Goal: Check status: Check status

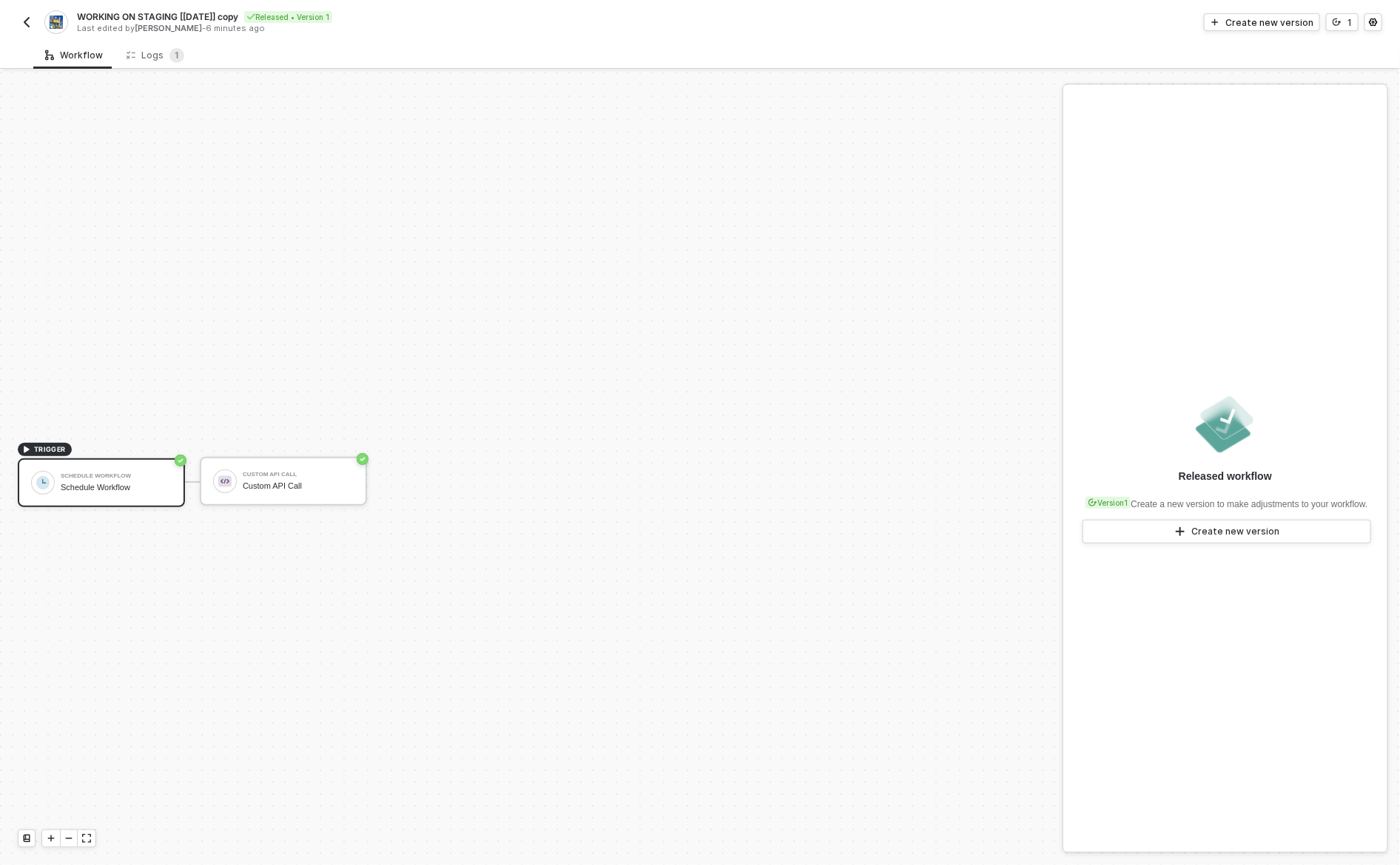
scroll to position [27, 0]
click at [147, 54] on div "Logs 1" at bounding box center [154, 56] width 57 height 15
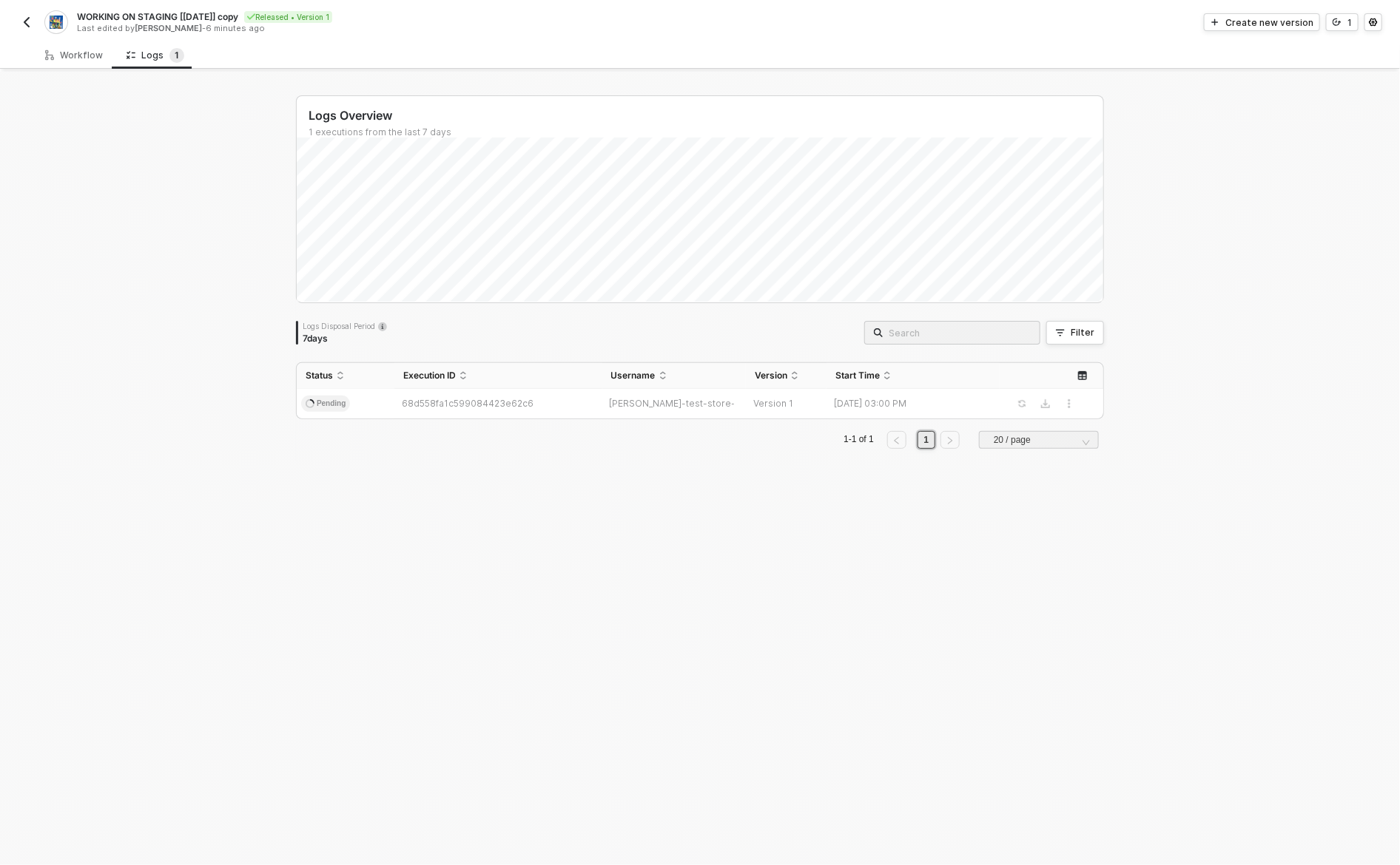
click at [628, 523] on div "Logs Overview 1 executions from the last 7 days Logs Disposal Period 7 days Fil…" at bounding box center [700, 468] width 844 height 794
click at [930, 399] on div "[DATE] 03:00 PM" at bounding box center [907, 403] width 161 height 12
click at [161, 376] on div "Logs Overview 1 executions from the last 7 days Logs Disposal Period 7 days Fil…" at bounding box center [700, 468] width 1400 height 794
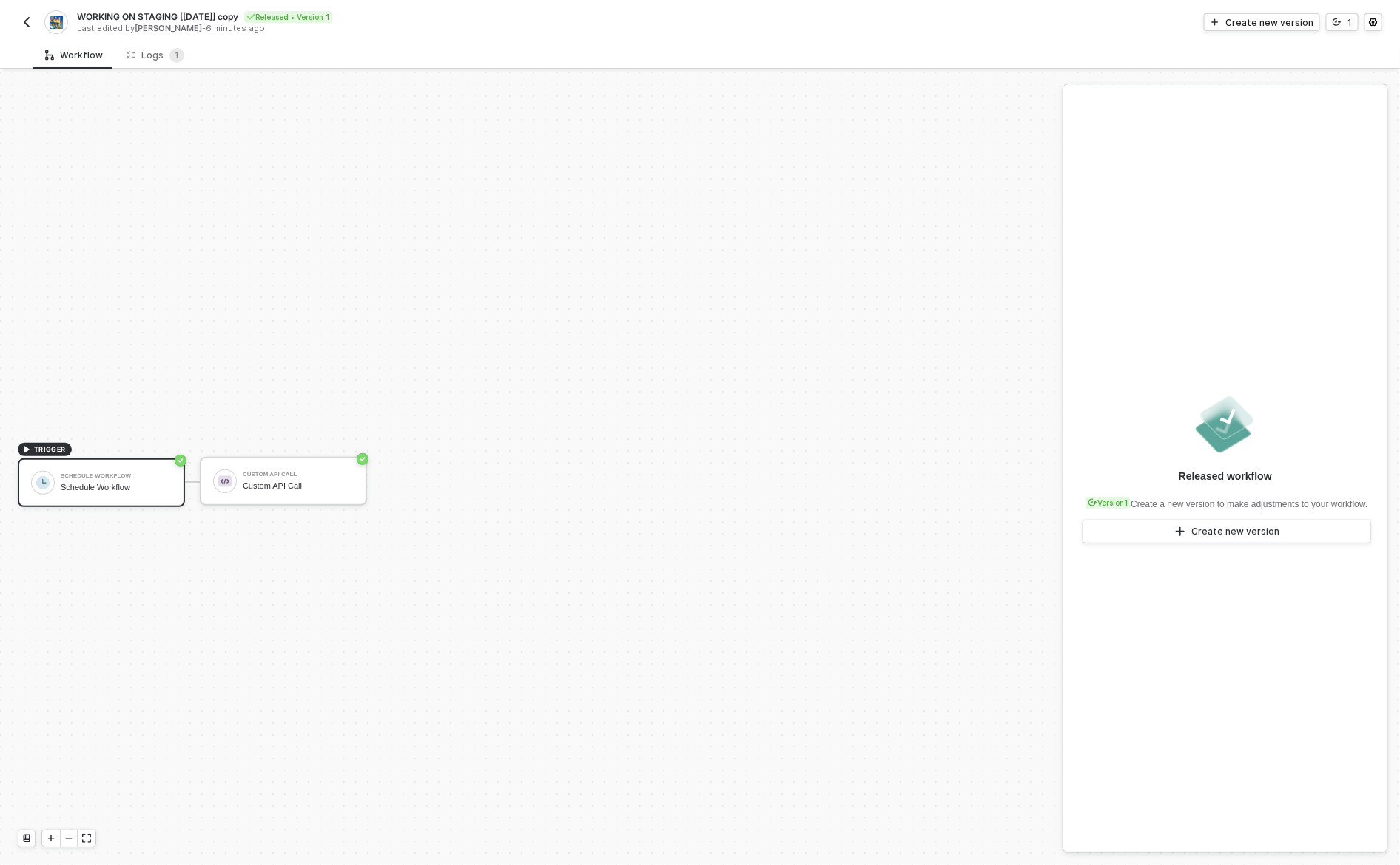
scroll to position [27, 0]
click at [169, 51] on sup "1" at bounding box center [177, 56] width 15 height 15
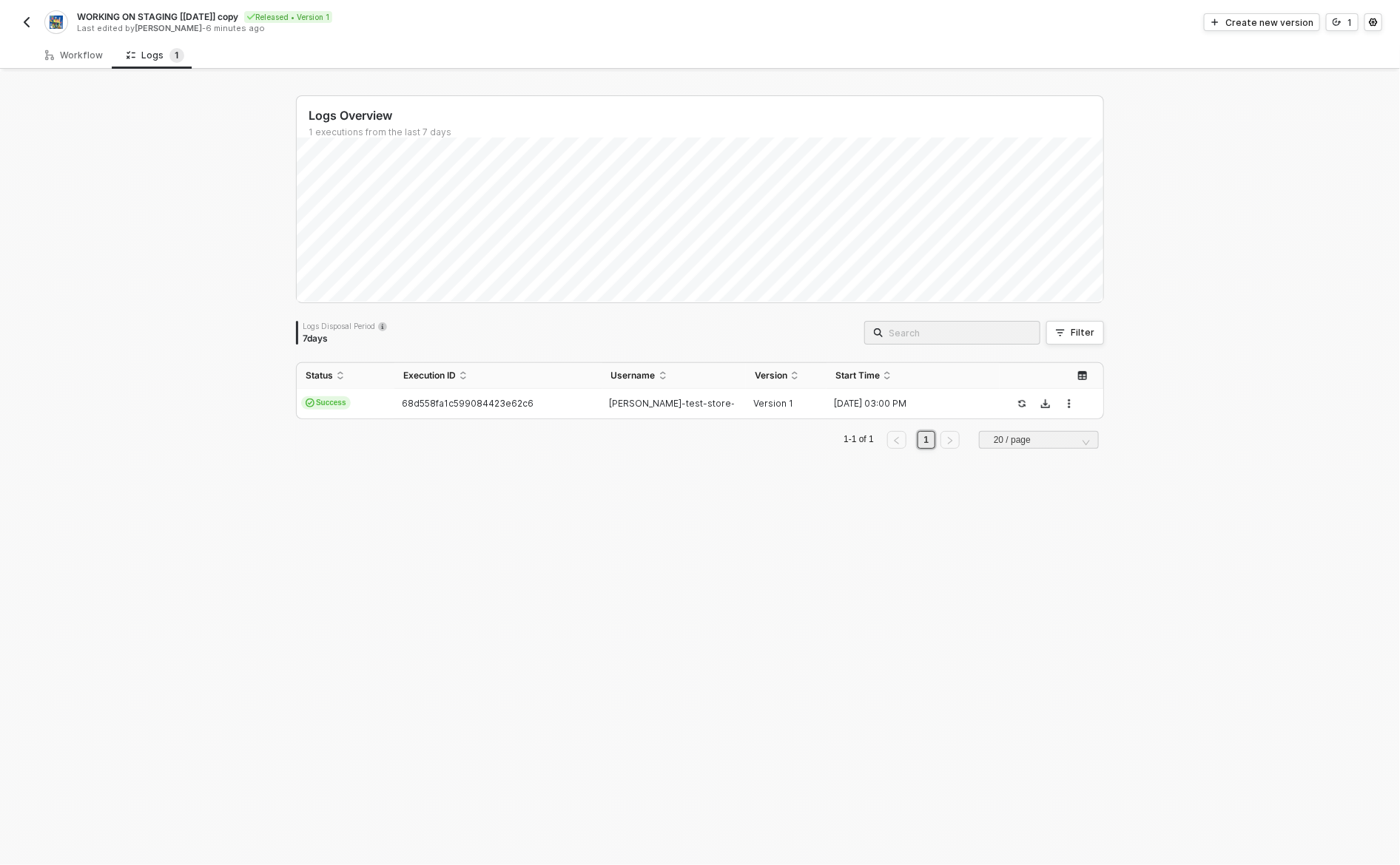
click at [1284, 343] on div "Logs Overview 1 executions from the last 7 days Logs Disposal Period 7 days Fil…" at bounding box center [700, 468] width 1400 height 794
